Goal: Transaction & Acquisition: Purchase product/service

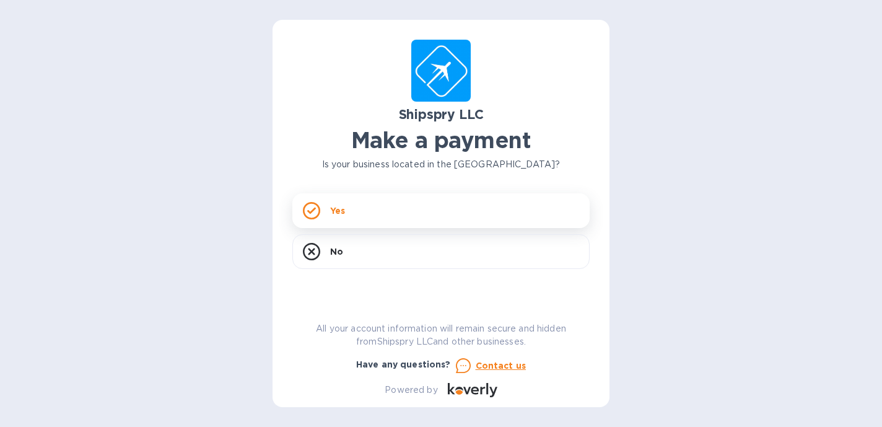
click at [373, 209] on div "Yes" at bounding box center [440, 210] width 297 height 35
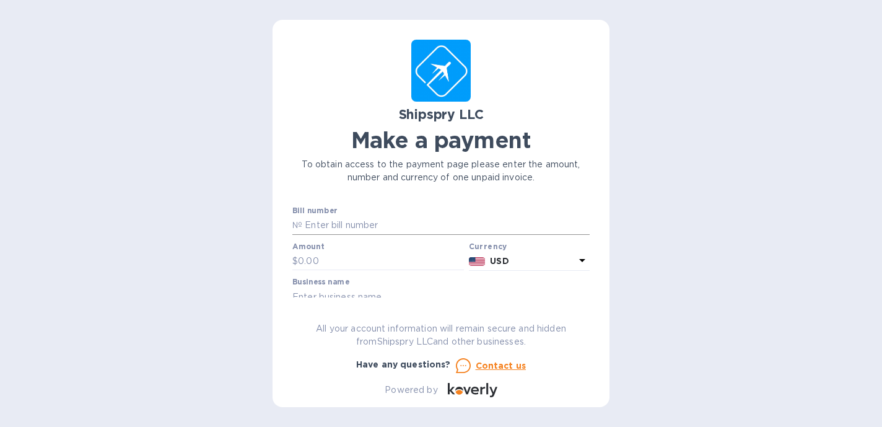
click at [363, 224] on input "text" at bounding box center [445, 225] width 287 height 19
click at [326, 259] on input "text" at bounding box center [381, 261] width 166 height 19
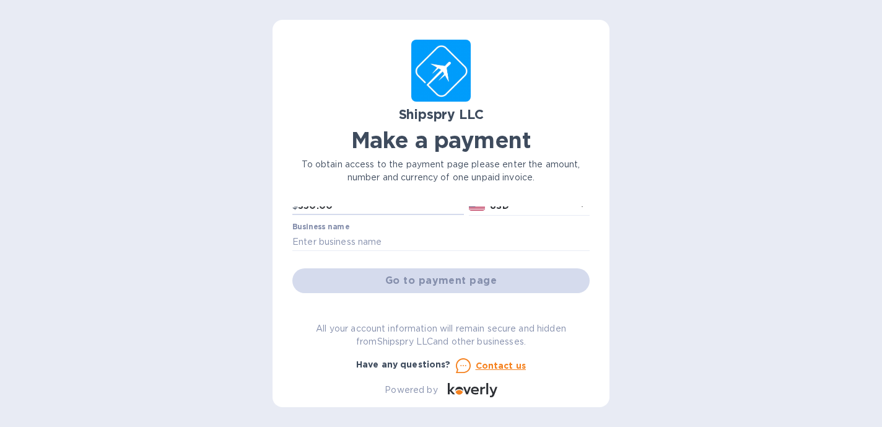
scroll to position [68, 0]
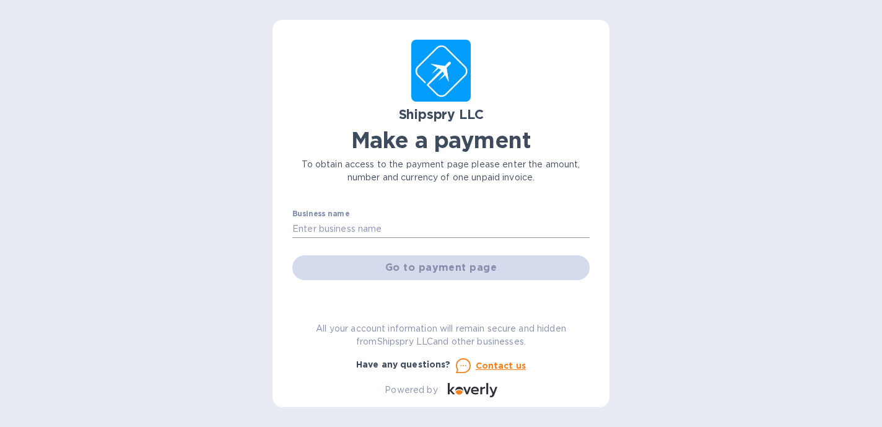
type input "350.00"
click at [367, 229] on input "text" at bounding box center [440, 228] width 297 height 19
type input "Icons Authentics [GEOGRAPHIC_DATA]"
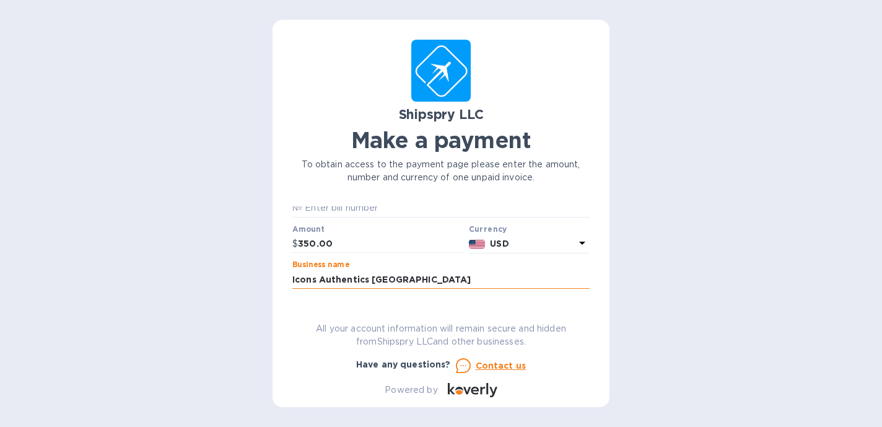
scroll to position [0, 0]
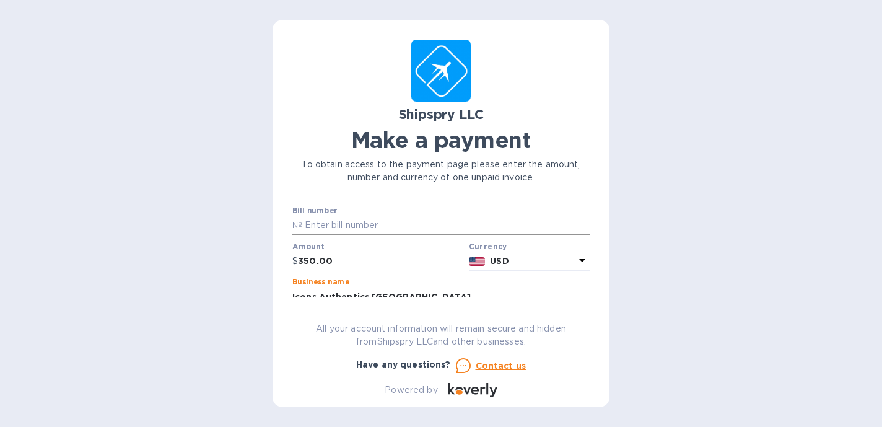
click at [380, 226] on input "text" at bounding box center [445, 225] width 287 height 19
paste input "Shipspry Ref# 43543"
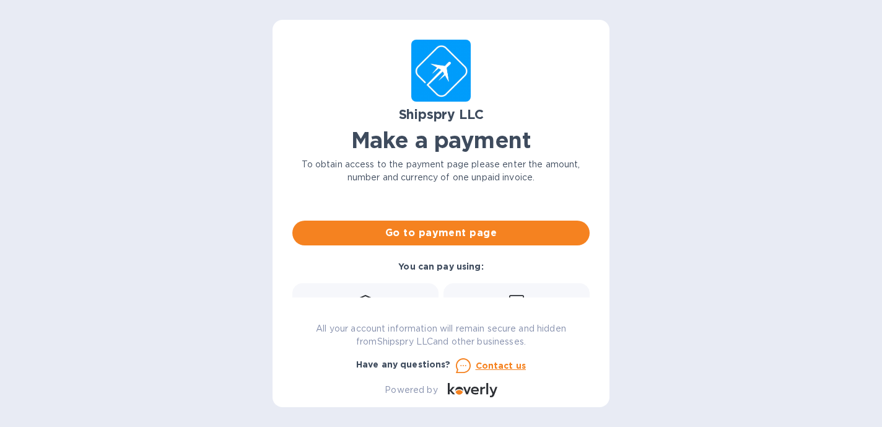
scroll to position [108, 0]
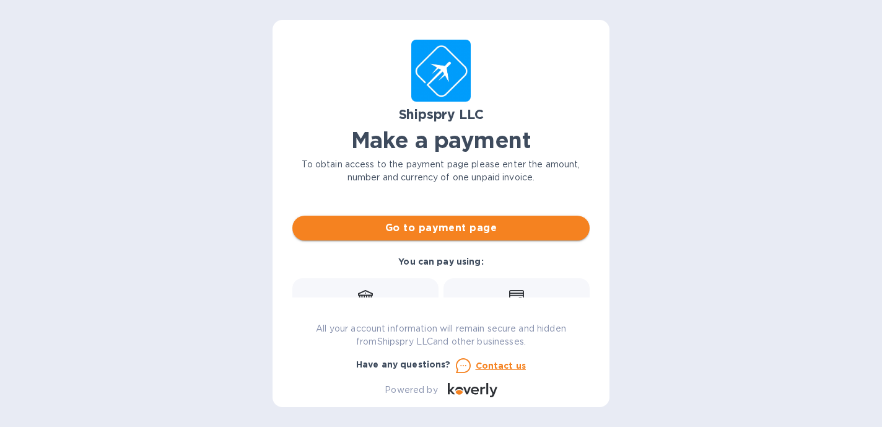
type input "Shipspry Ref# 43543"
click at [437, 228] on span "Go to payment page" at bounding box center [440, 227] width 277 height 15
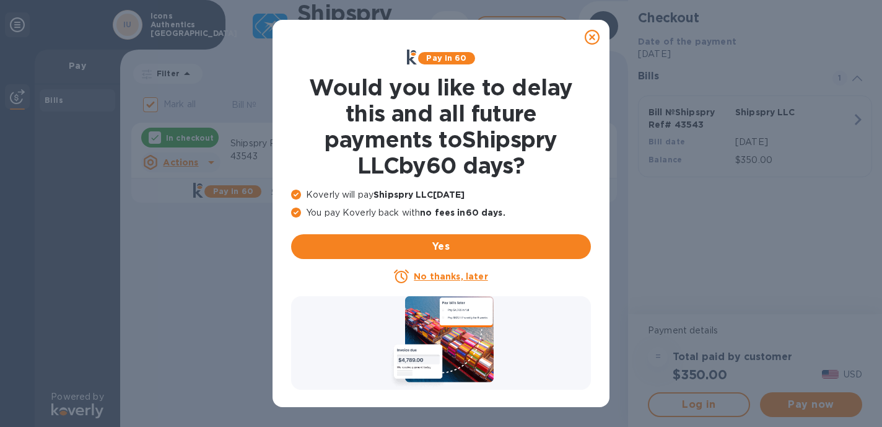
click at [450, 274] on u "No thanks, later" at bounding box center [451, 276] width 74 height 10
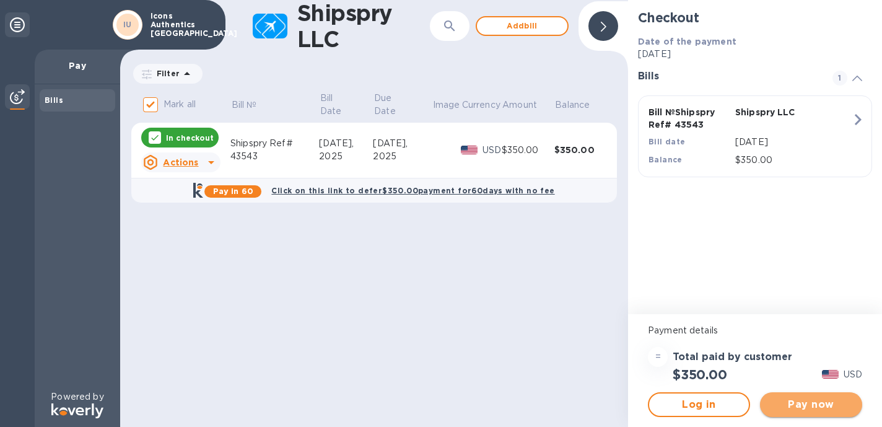
click at [807, 402] on span "Pay now" at bounding box center [811, 404] width 82 height 15
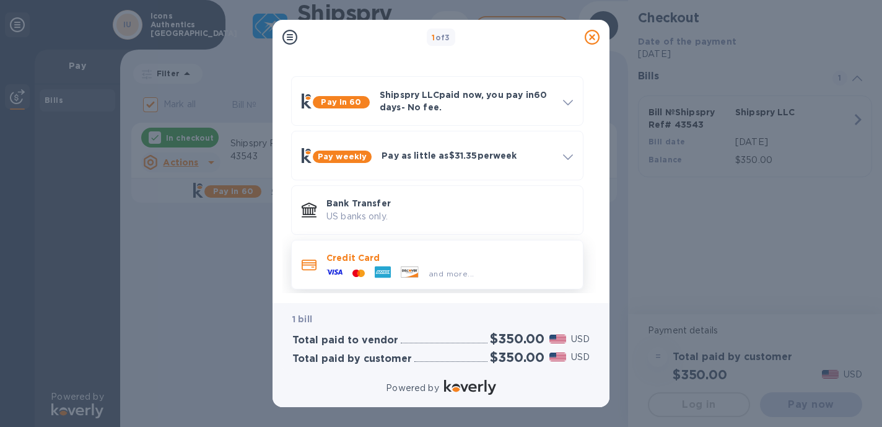
scroll to position [37, 0]
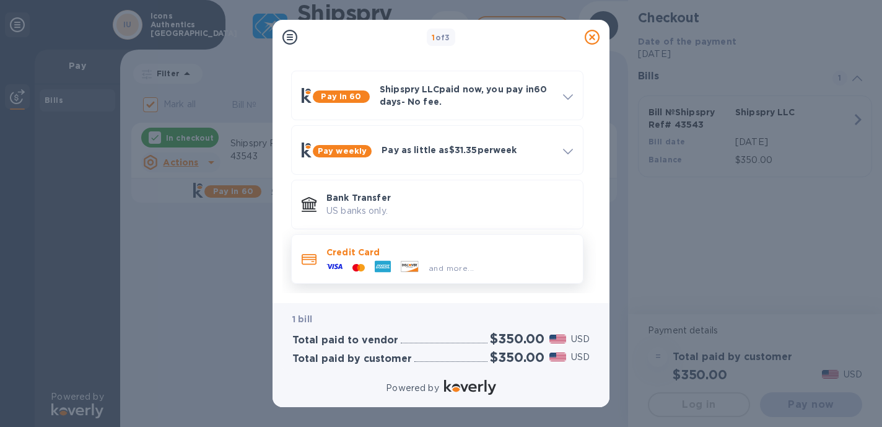
click at [391, 253] on p "Credit Card" at bounding box center [449, 252] width 246 height 12
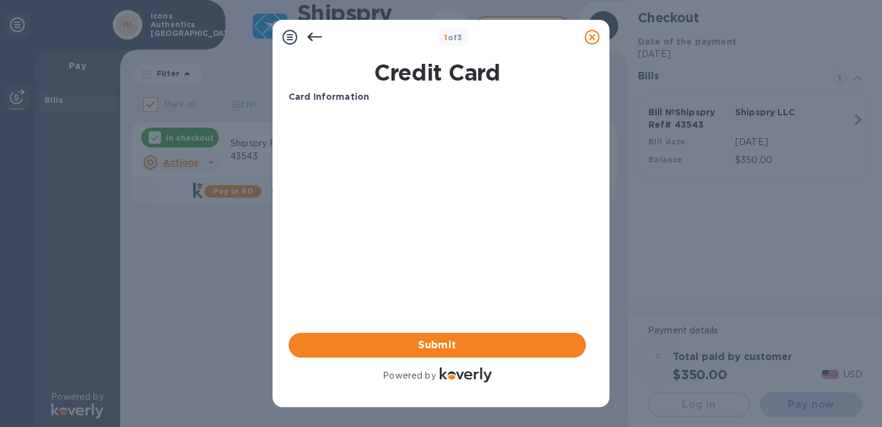
scroll to position [0, 0]
click at [336, 340] on span "Submit" at bounding box center [436, 344] width 277 height 15
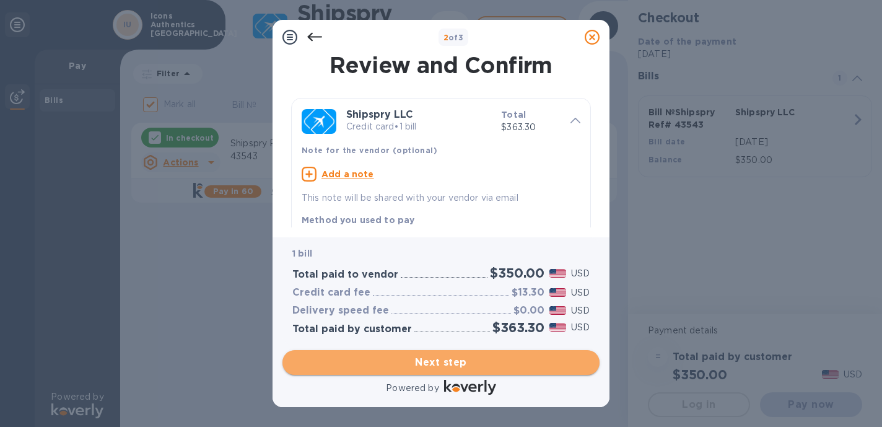
click at [439, 366] on span "Next step" at bounding box center [440, 362] width 297 height 15
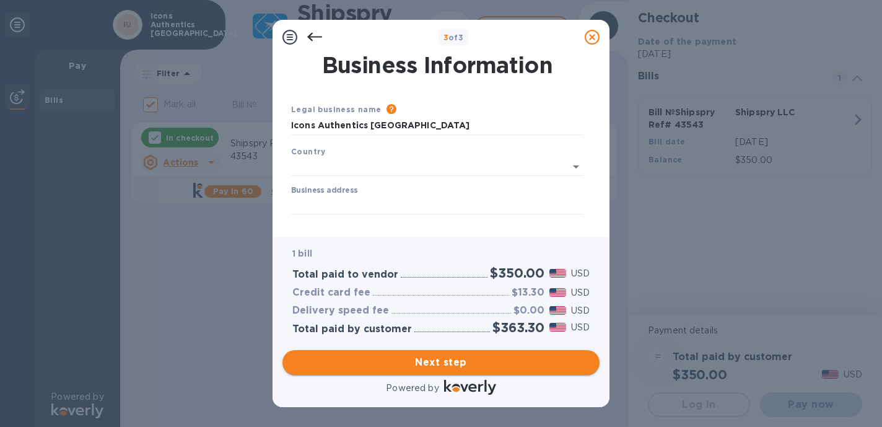
type input "[GEOGRAPHIC_DATA]"
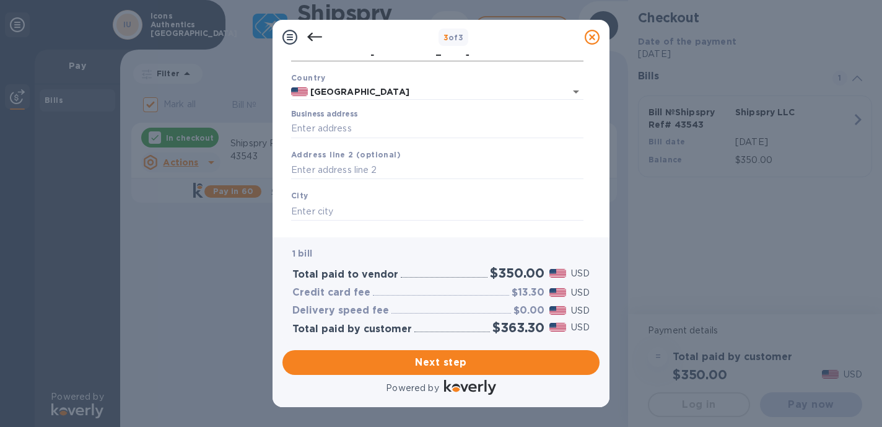
scroll to position [76, 0]
click at [383, 128] on input "Business address" at bounding box center [437, 126] width 292 height 19
type input "[STREET_ADDRESS]"
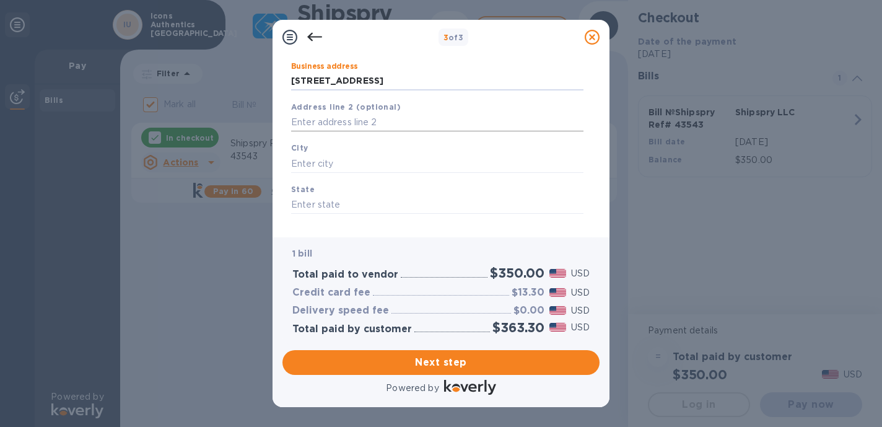
scroll to position [131, 0]
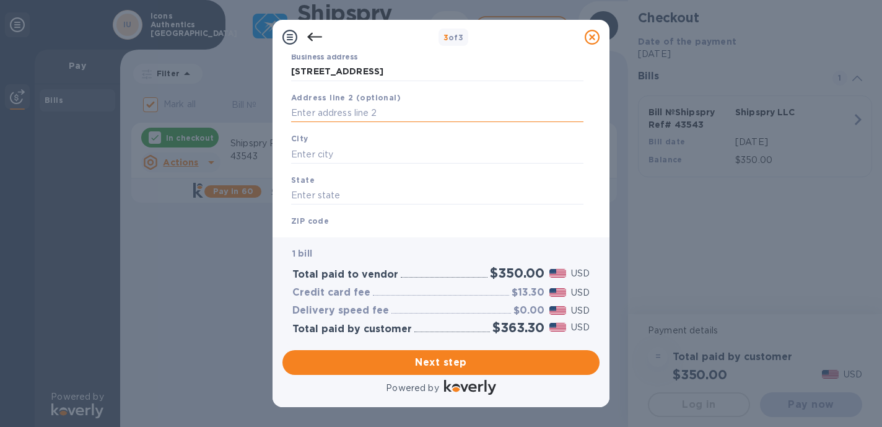
click at [341, 112] on input "text" at bounding box center [437, 113] width 292 height 19
type input "Suite 465"
click at [407, 74] on input "[STREET_ADDRESS]" at bounding box center [437, 72] width 292 height 19
type input "[STREET_ADDRESS]"
type input "[US_STATE]"
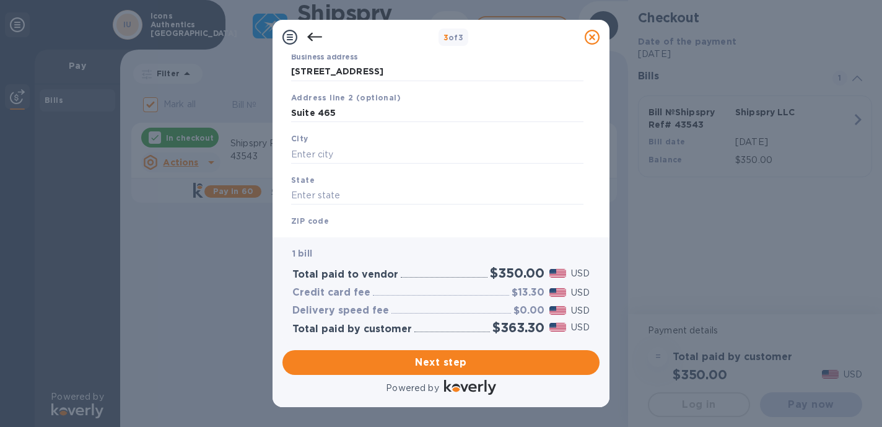
type input "NY"
type input "10003"
click at [381, 72] on input "[STREET_ADDRESS]" at bounding box center [437, 72] width 292 height 19
type input "[STREET_ADDRESS]"
type input "Naperville"
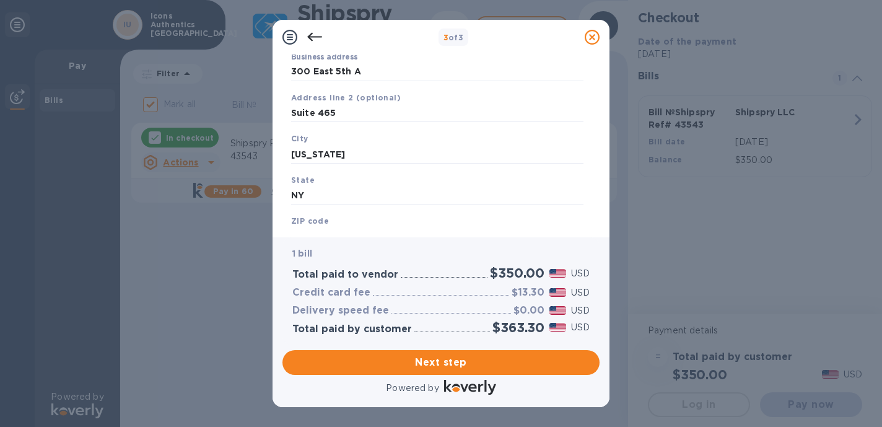
type input "IL"
type input "60563"
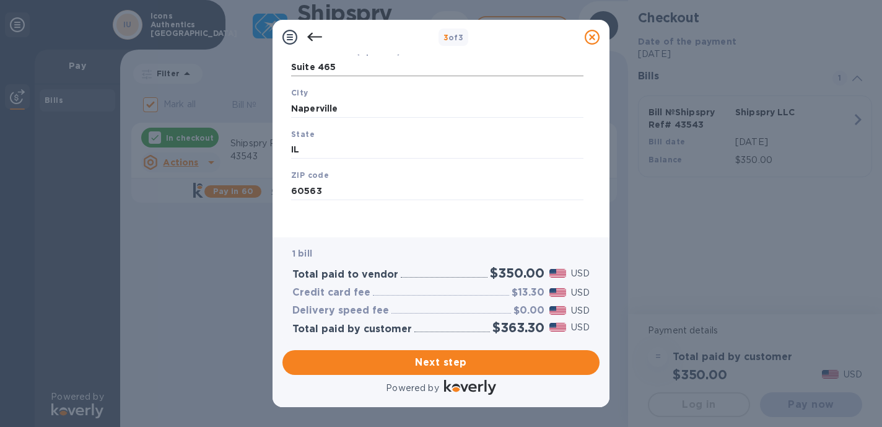
scroll to position [180, 0]
click at [448, 361] on span "Next step" at bounding box center [440, 362] width 297 height 15
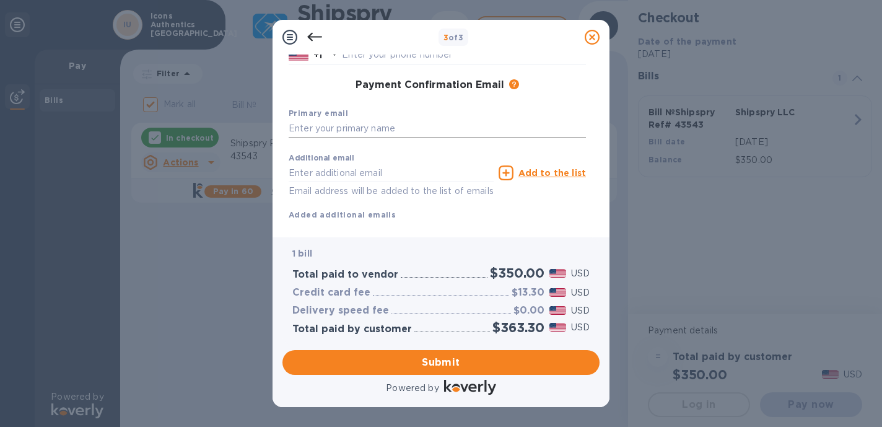
click at [352, 130] on input "text" at bounding box center [437, 129] width 297 height 19
type input "[PERSON_NAME][EMAIL_ADDRESS][DOMAIN_NAME]"
click at [362, 174] on input "text" at bounding box center [391, 172] width 205 height 19
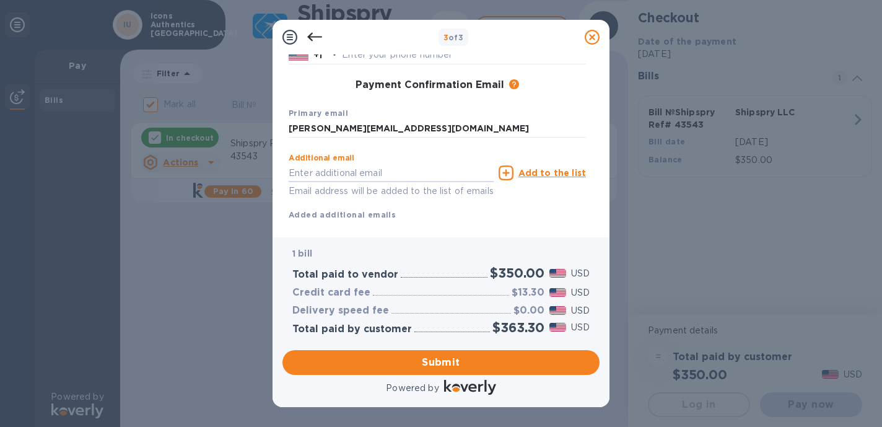
scroll to position [209, 0]
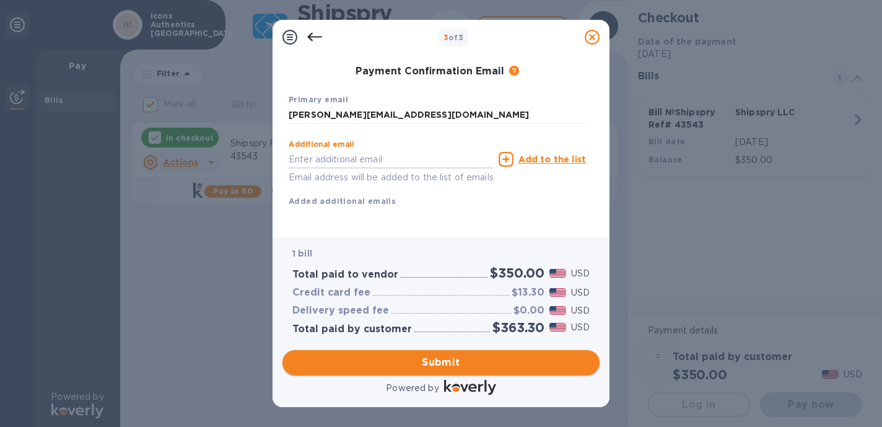
click at [432, 362] on span "Submit" at bounding box center [440, 362] width 297 height 15
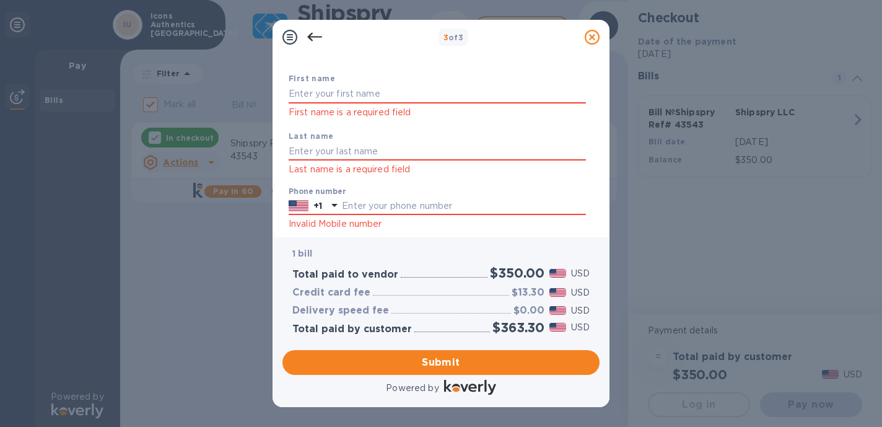
scroll to position [63, 0]
click at [333, 92] on input "text" at bounding box center [437, 93] width 297 height 19
type input "[PERSON_NAME]"
click at [325, 150] on input "text" at bounding box center [437, 150] width 297 height 19
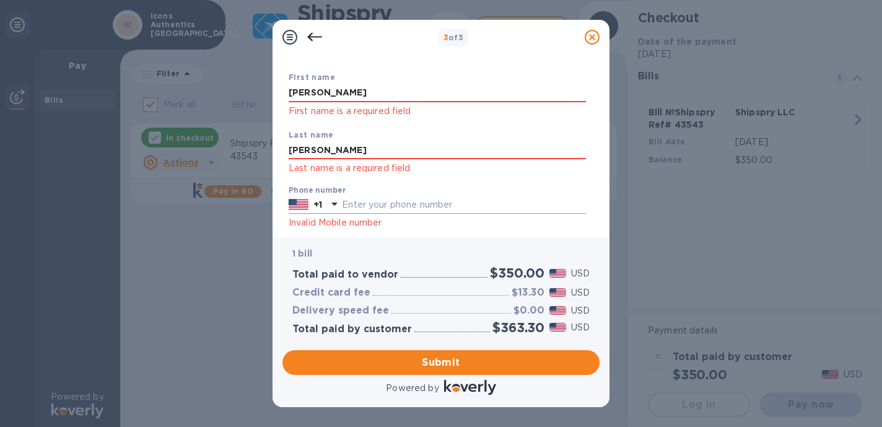
type input "[PERSON_NAME]"
click at [479, 202] on input "text" at bounding box center [464, 205] width 244 height 19
type input "7735047788"
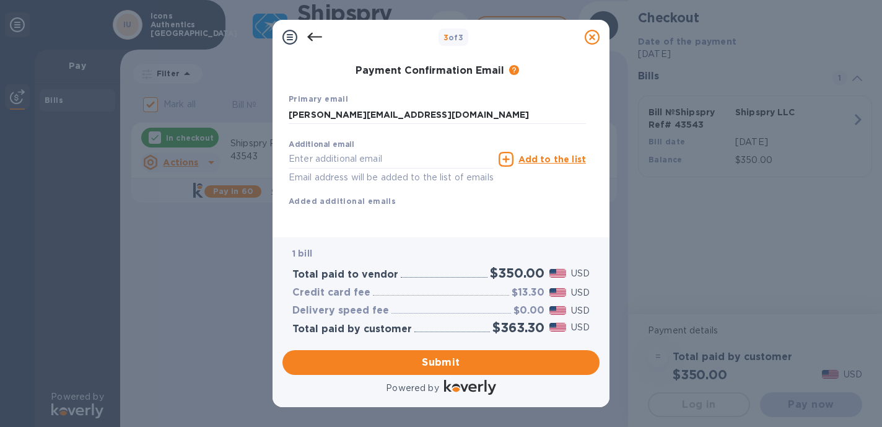
scroll to position [258, 0]
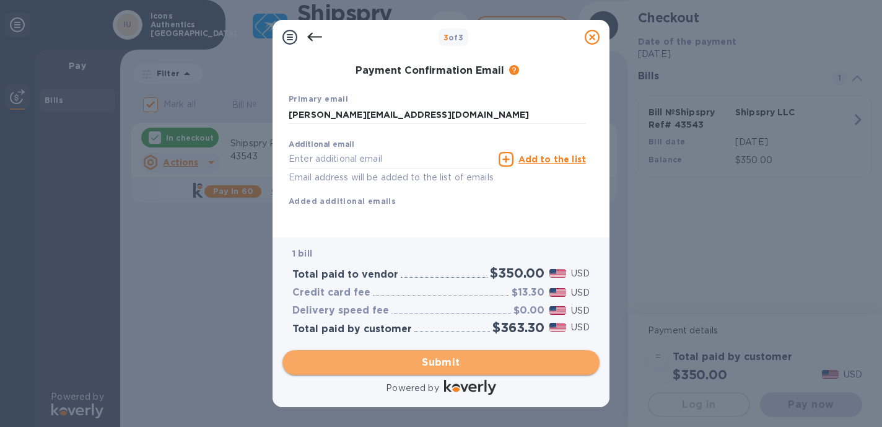
click at [438, 361] on span "Submit" at bounding box center [440, 362] width 297 height 15
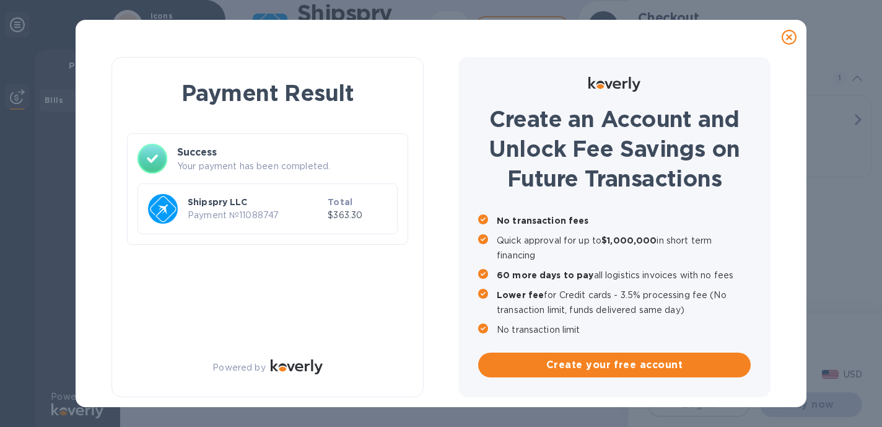
checkbox input "false"
